Goal: Task Accomplishment & Management: Manage account settings

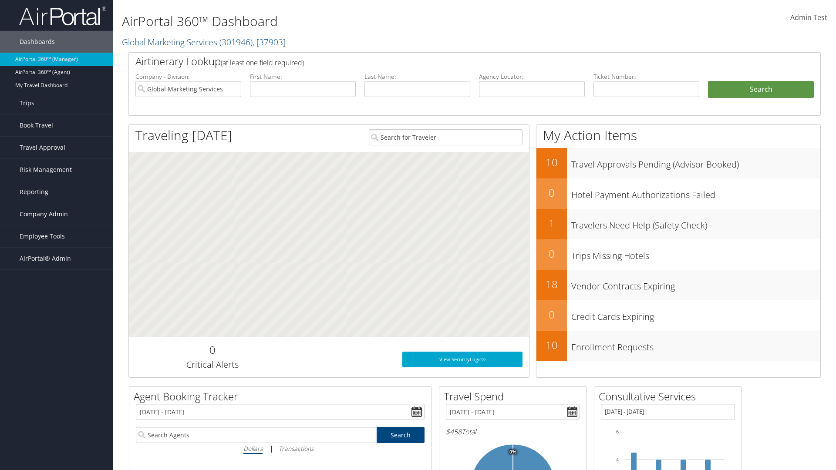
click at [57, 214] on span "Company Admin" at bounding box center [44, 214] width 48 height 22
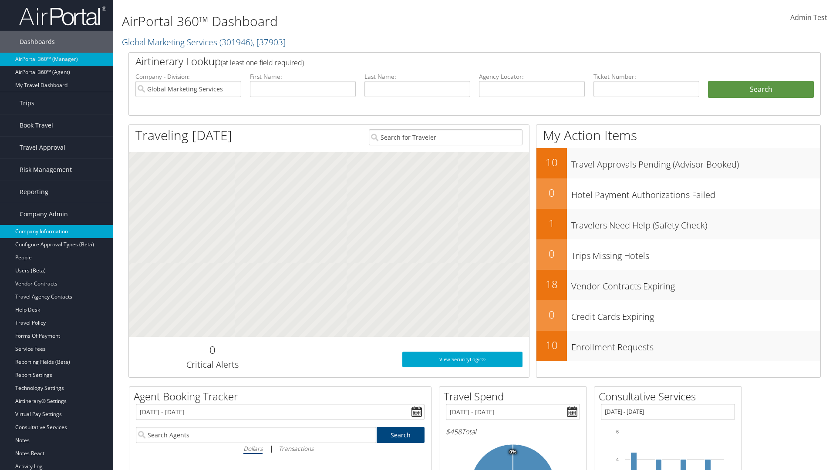
click at [57, 232] on link "Company Information" at bounding box center [56, 231] width 113 height 13
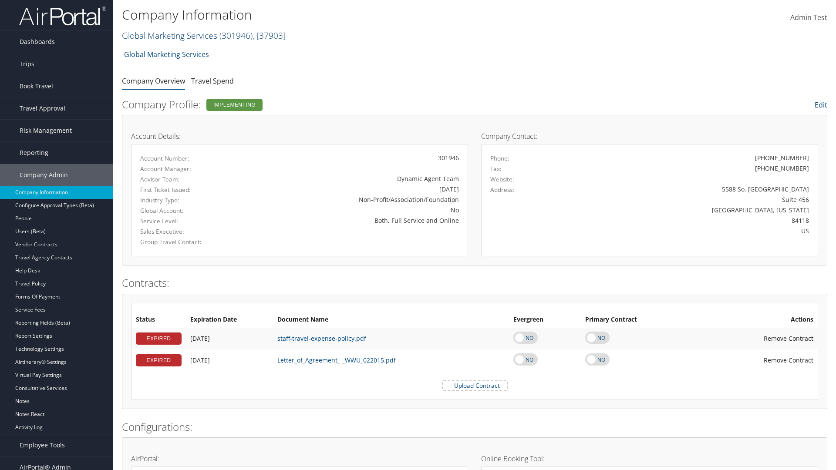
click at [168, 35] on link "Global Marketing Services ( 301946 ) , [ 37903 ]" at bounding box center [204, 36] width 164 height 12
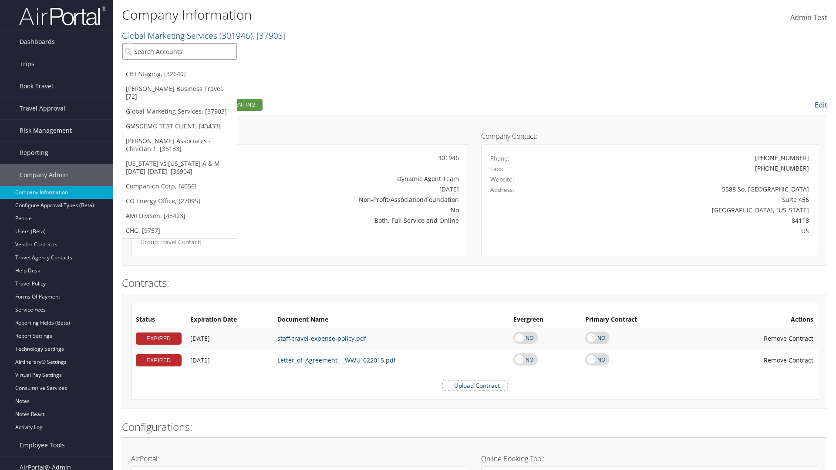
click at [179, 51] on input "search" at bounding box center [179, 52] width 114 height 16
type input "[PERSON_NAME] Business Travel"
click at [191, 67] on div "[PERSON_NAME] Business Travel (C10001), [72]" at bounding box center [192, 68] width 148 height 8
